Goal: Register for event/course

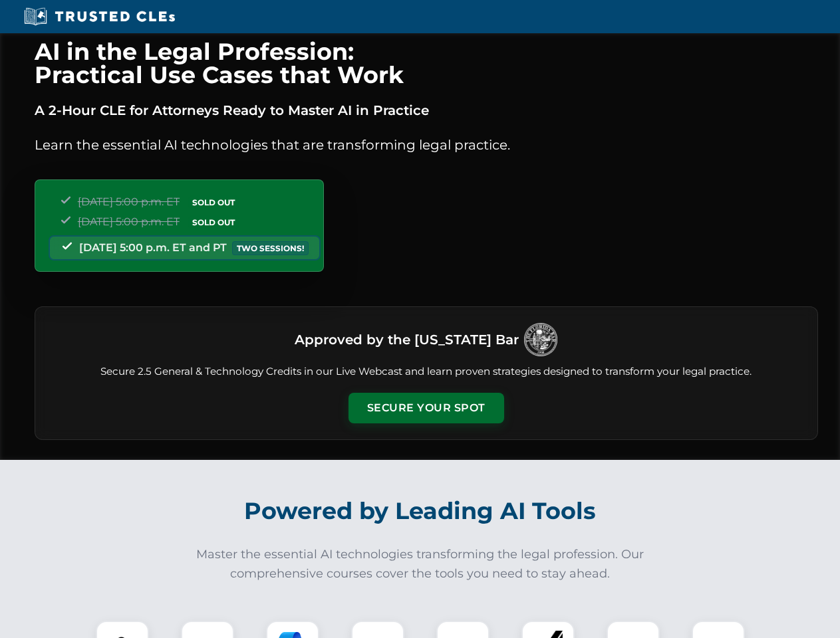
click at [426, 408] on button "Secure Your Spot" at bounding box center [427, 408] width 156 height 31
click at [122, 630] on img at bounding box center [122, 648] width 39 height 39
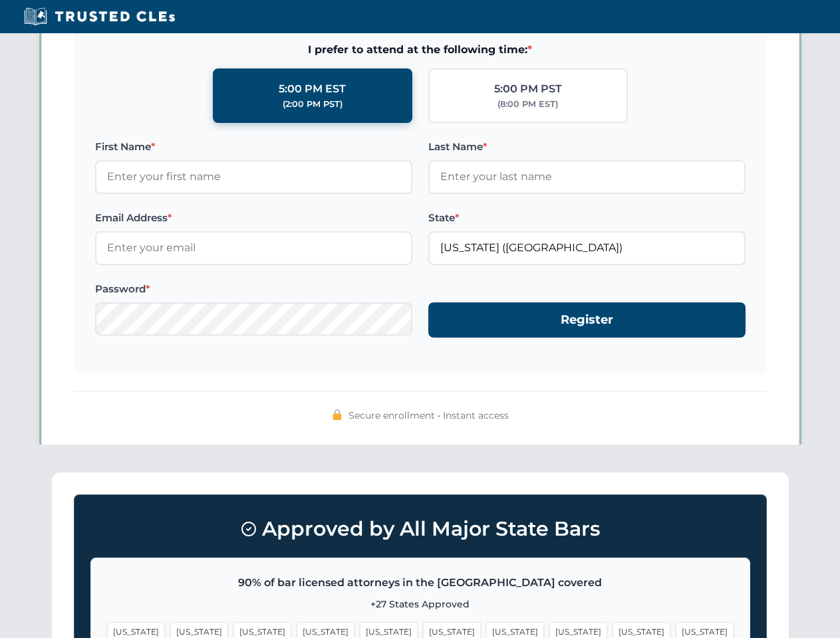
click at [486, 630] on span "[US_STATE]" at bounding box center [515, 632] width 58 height 19
click at [613, 630] on span "[US_STATE]" at bounding box center [642, 632] width 58 height 19
